Goal: Navigation & Orientation: Find specific page/section

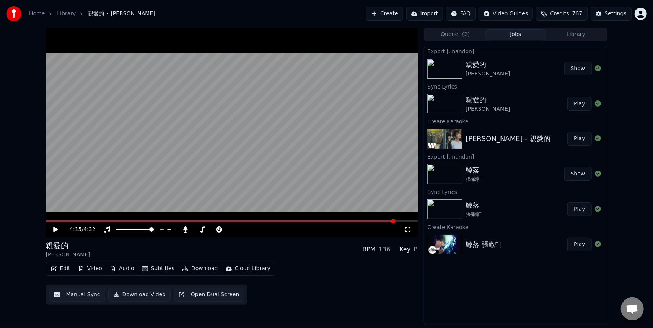
click at [562, 15] on span "Credits" at bounding box center [559, 14] width 19 height 8
click at [627, 77] on div "Topup Remaining Expiration (days) 1000 770 3 Refresh" at bounding box center [566, 53] width 134 height 62
click at [620, 13] on div "Settings" at bounding box center [616, 14] width 22 height 8
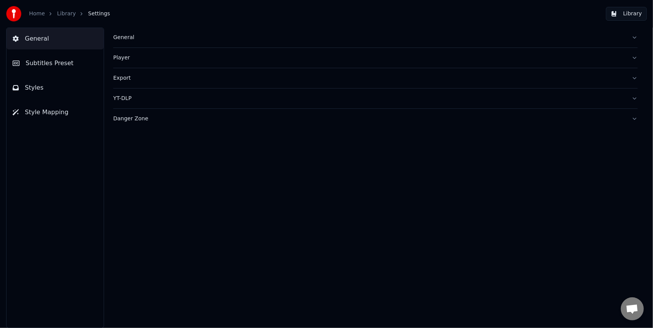
click at [64, 13] on link "Library" at bounding box center [66, 14] width 19 height 8
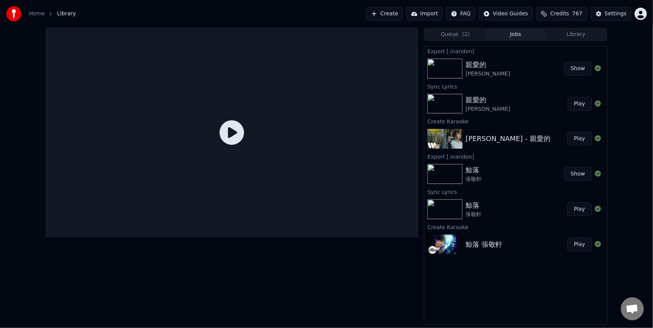
click at [639, 15] on html "Home Library Create Import FAQ Video Guides Credits 767 Settings Queue ( 2 ) Jo…" at bounding box center [326, 164] width 653 height 328
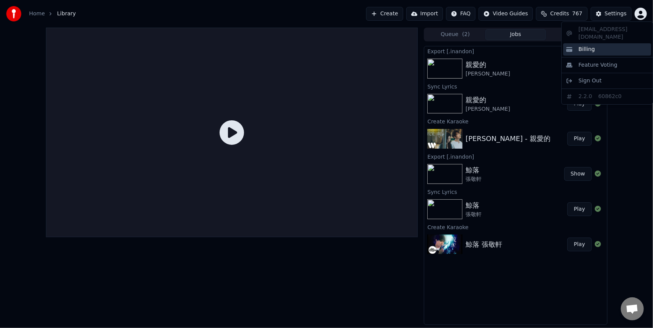
click at [597, 43] on div "Billing" at bounding box center [607, 49] width 88 height 12
